Goal: Task Accomplishment & Management: Manage account settings

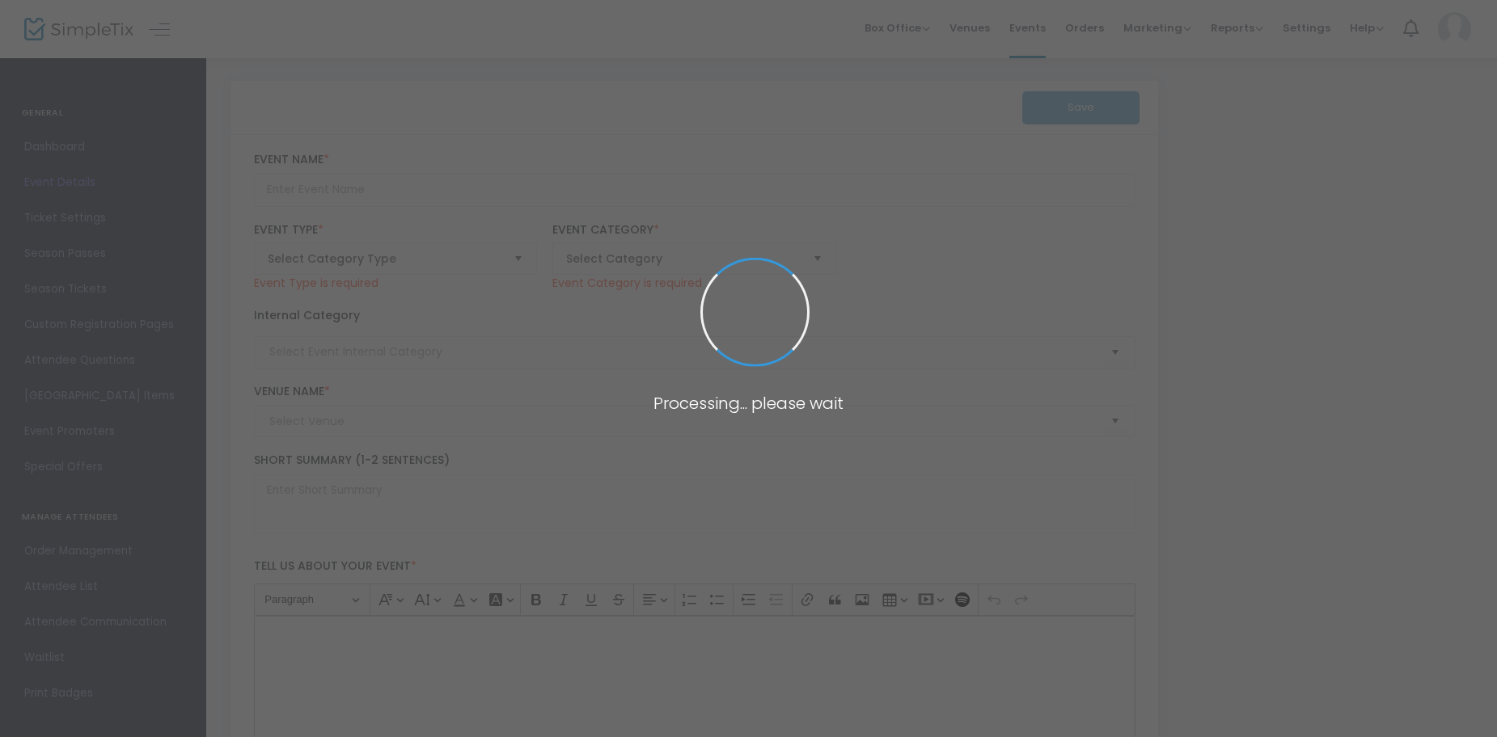
type input "SIMI Film Fest Film Music Concert. Tickets $25 (general admission) $40 (VIP) - …"
type textarea "SIMI Film Fest Presents: The Film Music Concert The Simi Valley Symphony Orches…"
type input "Buy Tickets"
type input "[GEOGRAPHIC_DATA] ([GEOGRAPHIC_DATA])"
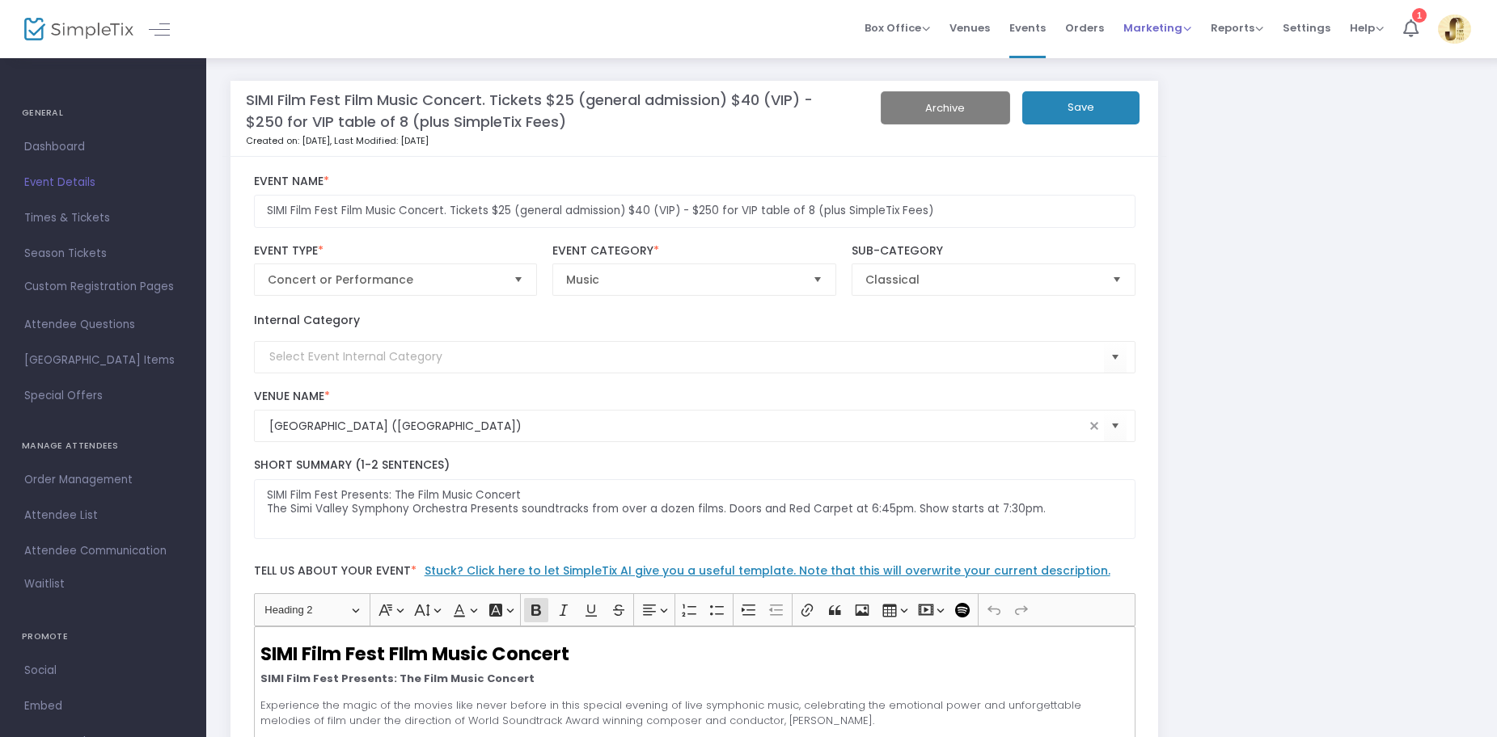
click at [1164, 28] on span "Marketing" at bounding box center [1157, 27] width 68 height 15
click at [1159, 55] on li "Promo Codes" at bounding box center [1187, 55] width 129 height 32
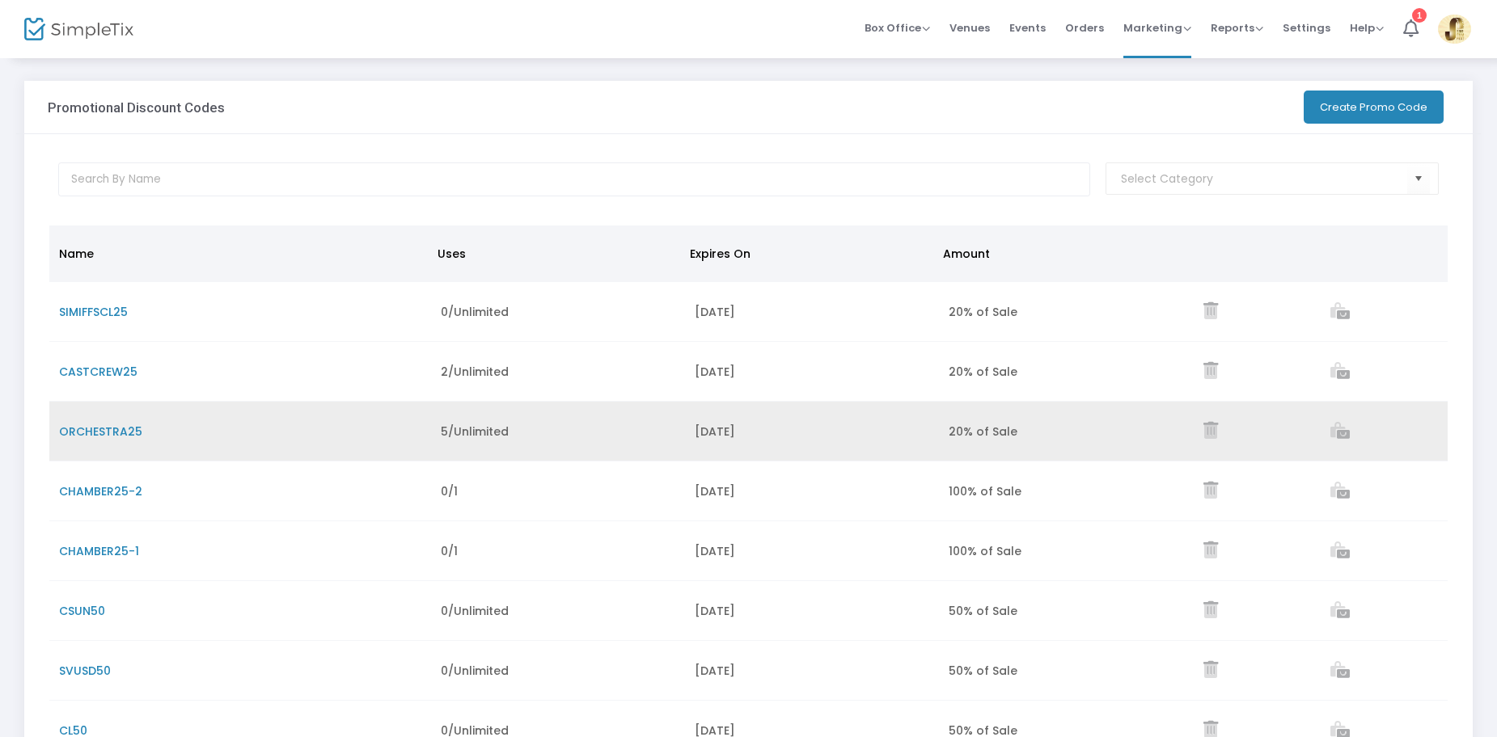
click at [102, 433] on span "ORCHESTRA25" at bounding box center [100, 432] width 83 height 16
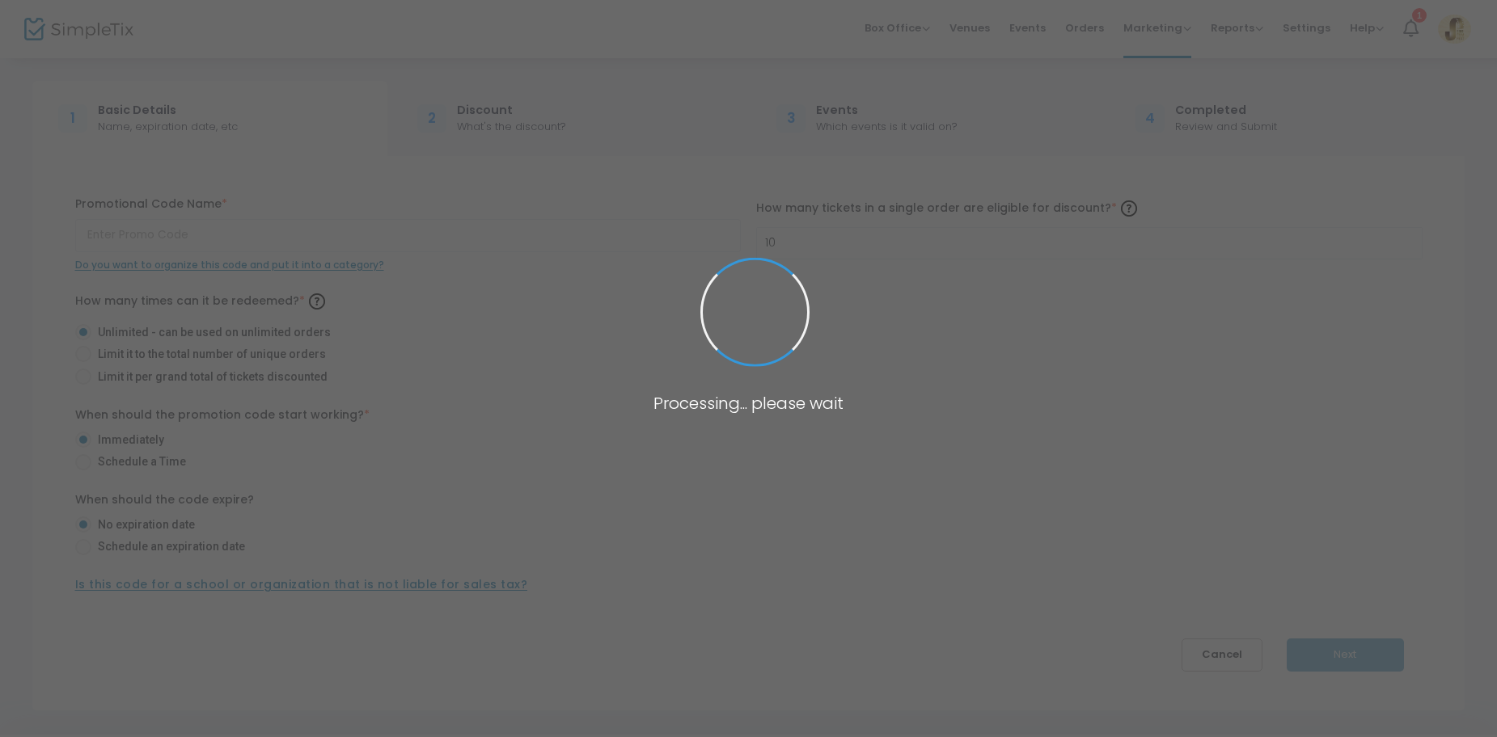
type input "ORCHESTRA25"
radio input "false"
radio input "true"
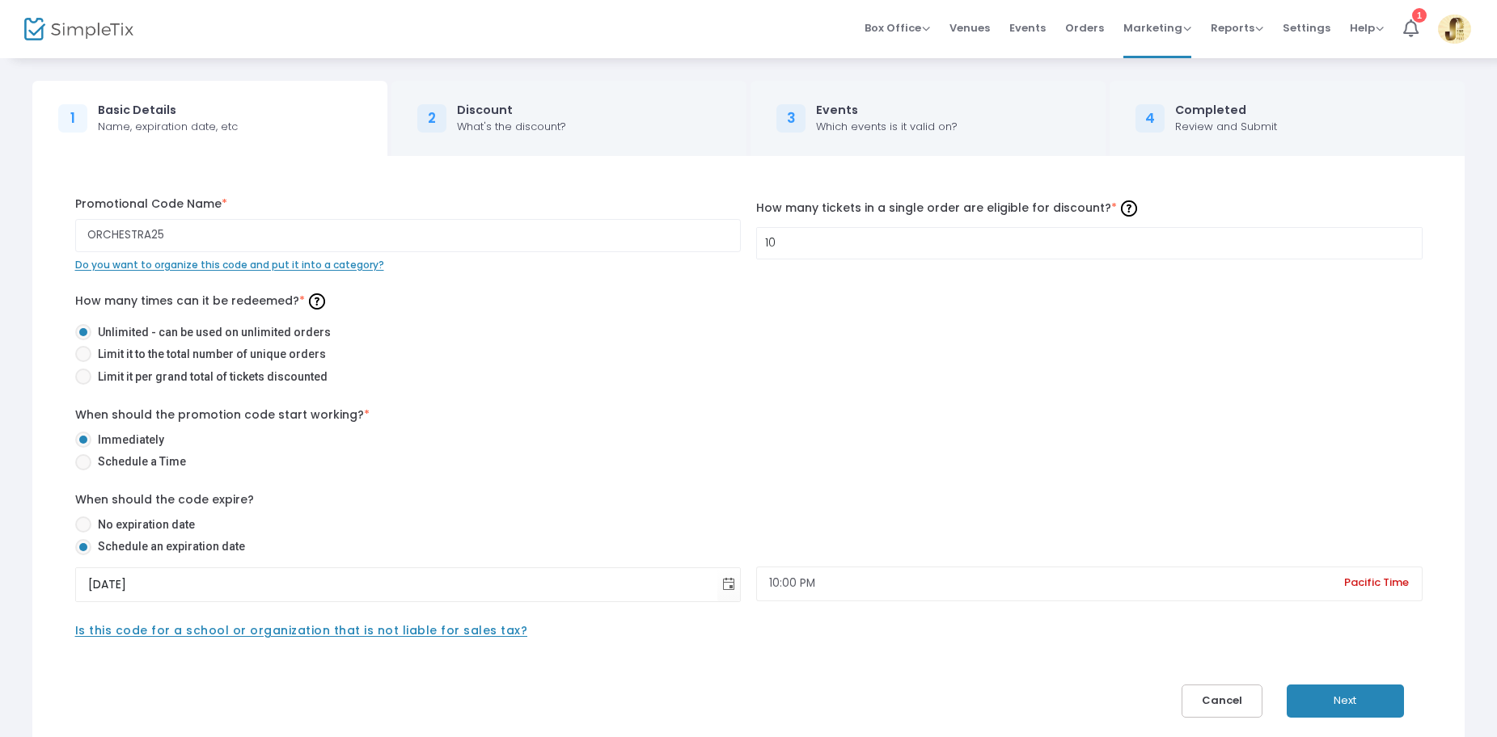
click at [542, 120] on div "What's the discount?" at bounding box center [511, 127] width 109 height 16
